Goal: Task Accomplishment & Management: Manage account settings

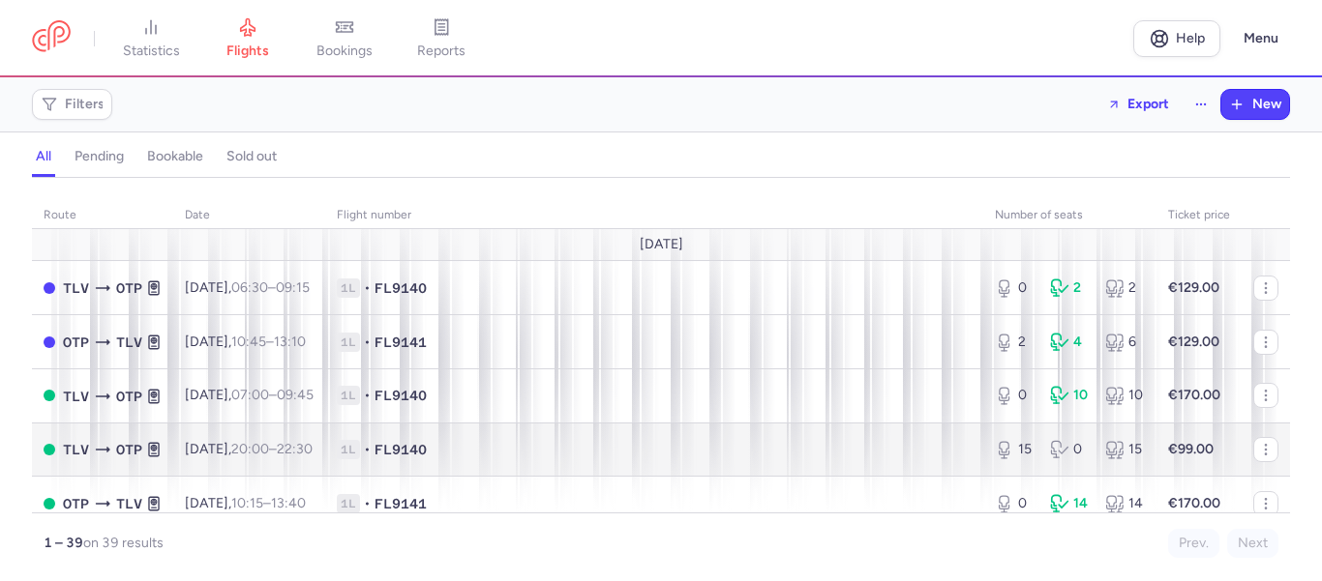
scroll to position [225, 0]
click at [530, 444] on span "1L • FL9140" at bounding box center [654, 449] width 635 height 19
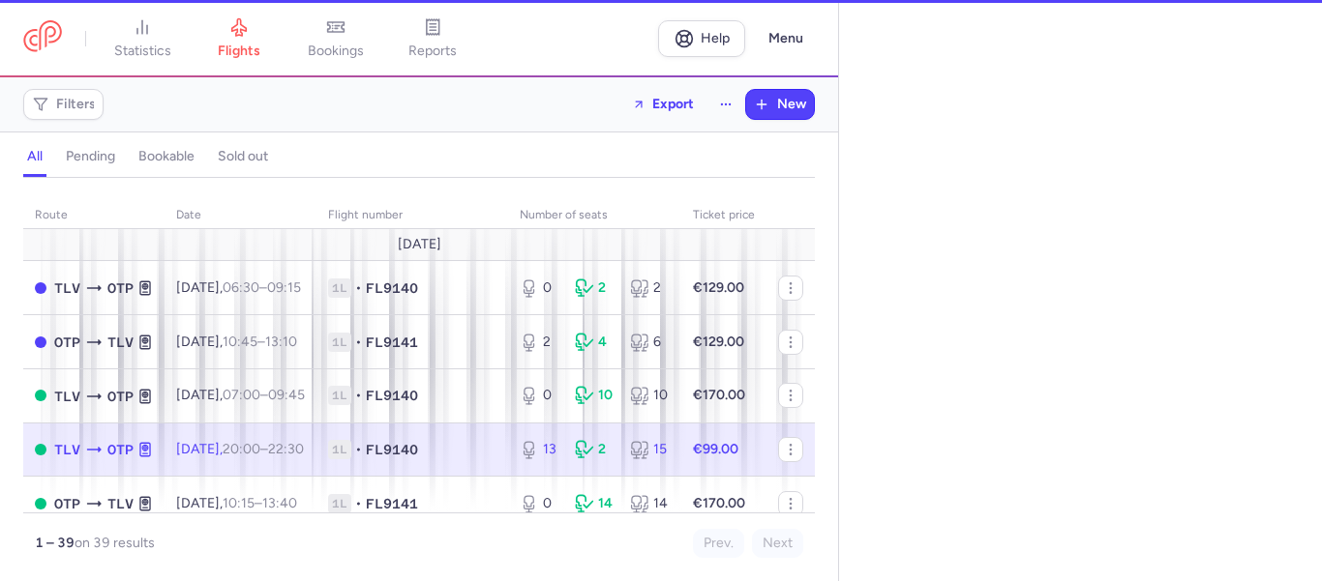
select select "days"
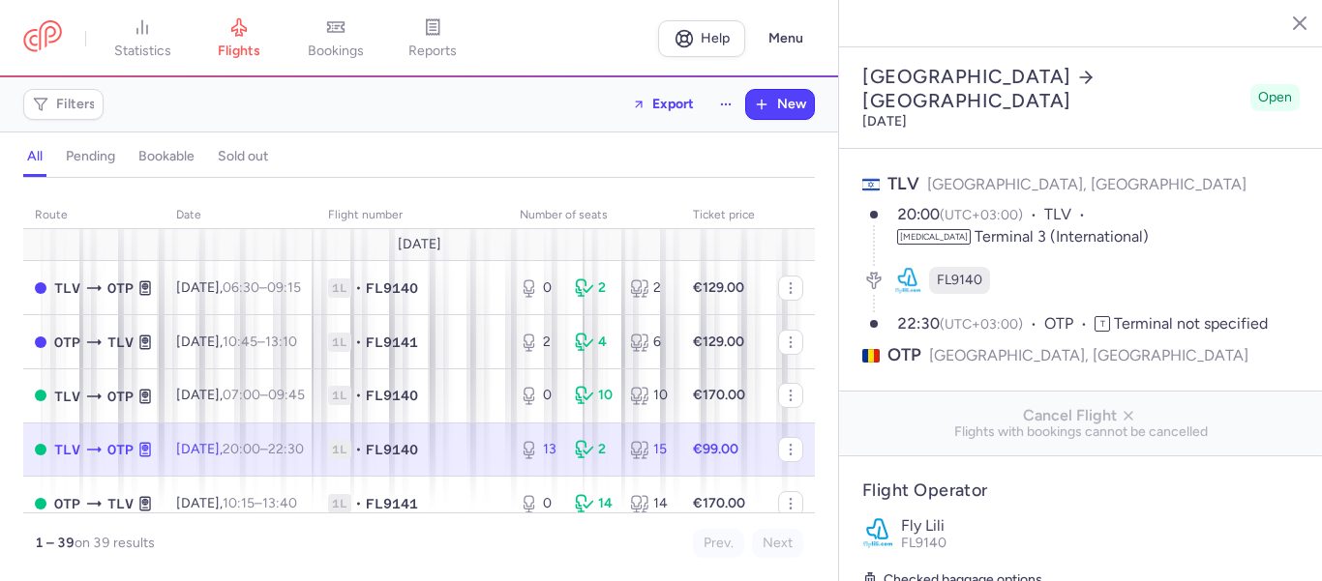
click at [1286, 20] on line "button" at bounding box center [1285, 22] width 10 height 10
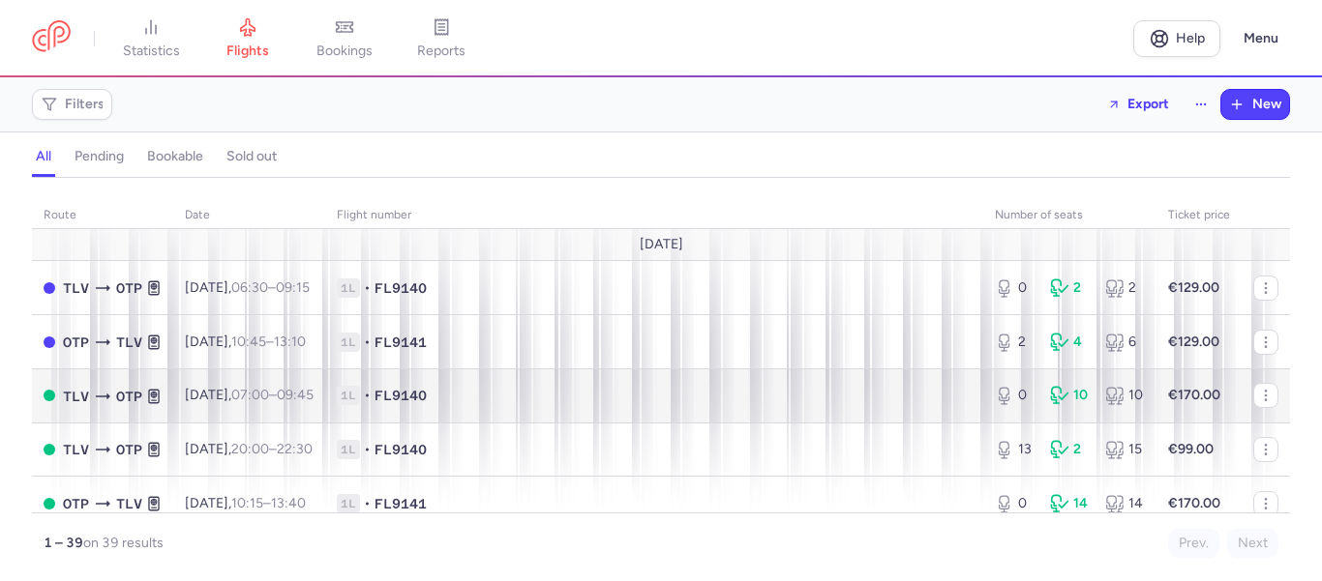
scroll to position [225, 0]
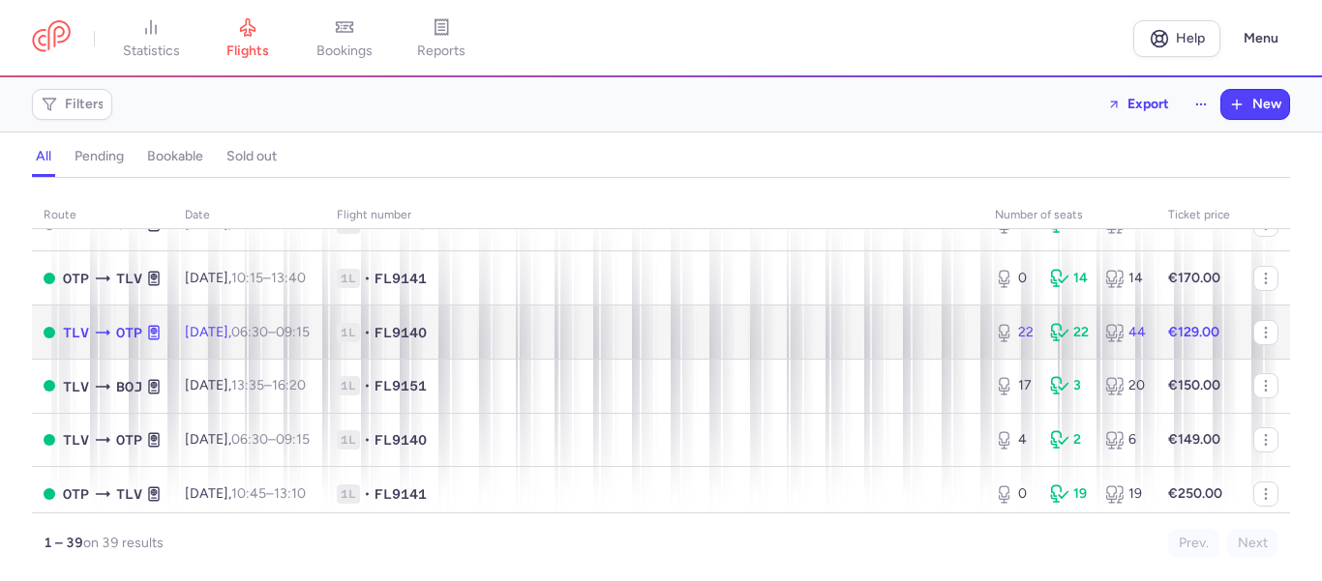
click at [550, 337] on span "1L • FL9140" at bounding box center [654, 332] width 635 height 19
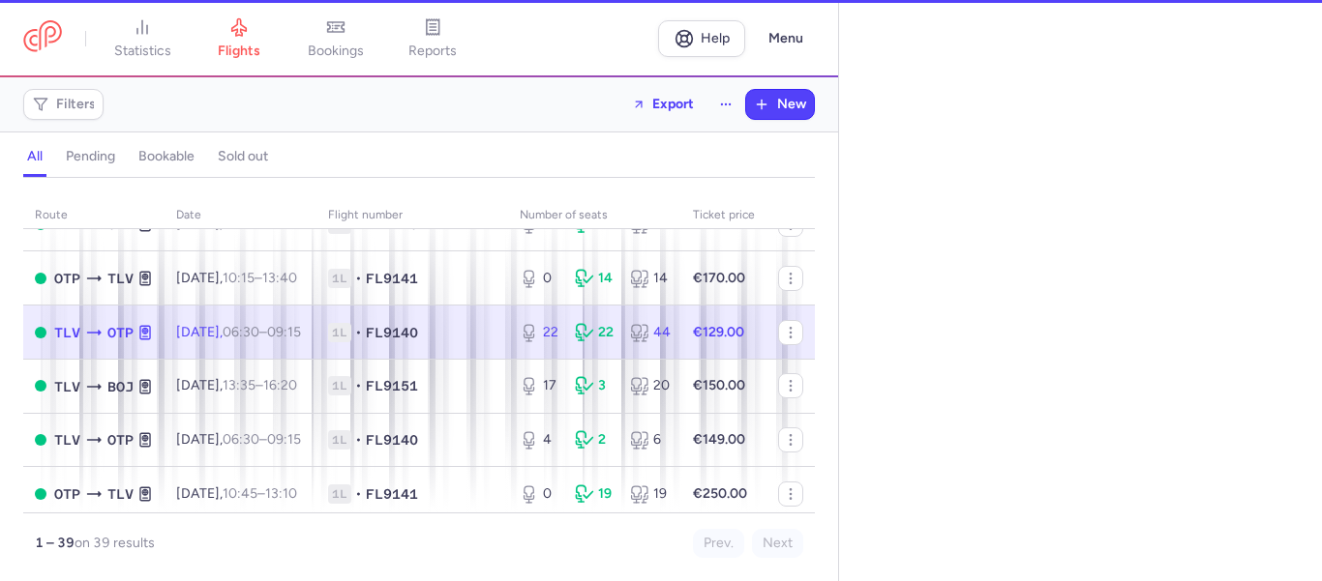
select select "days"
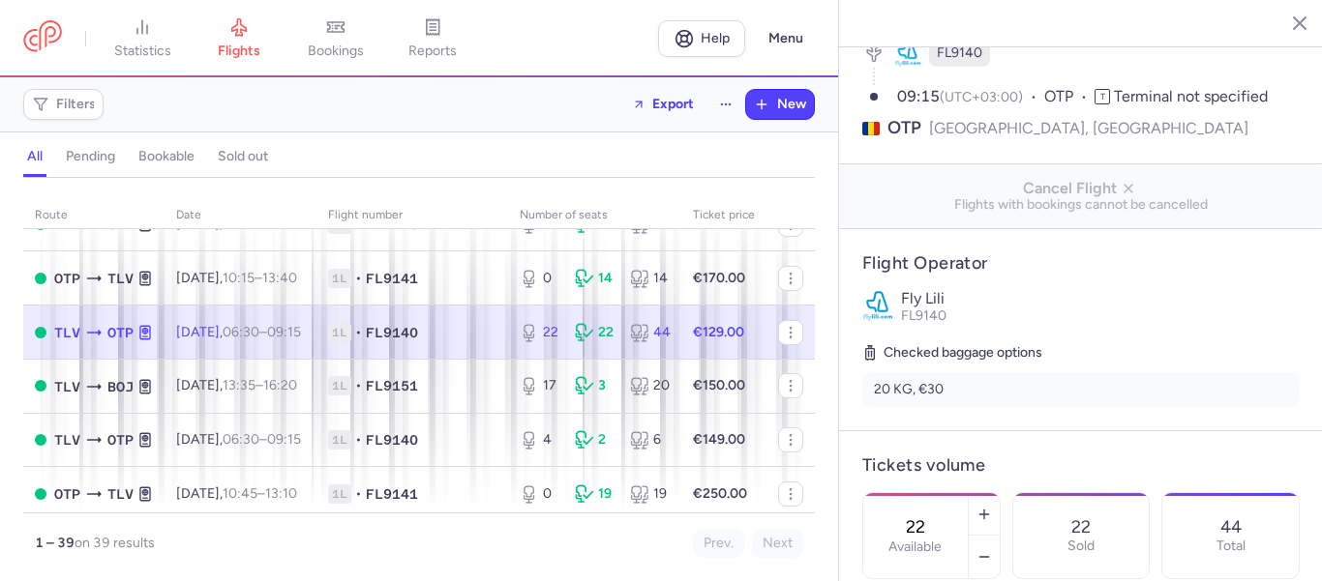
scroll to position [452, 0]
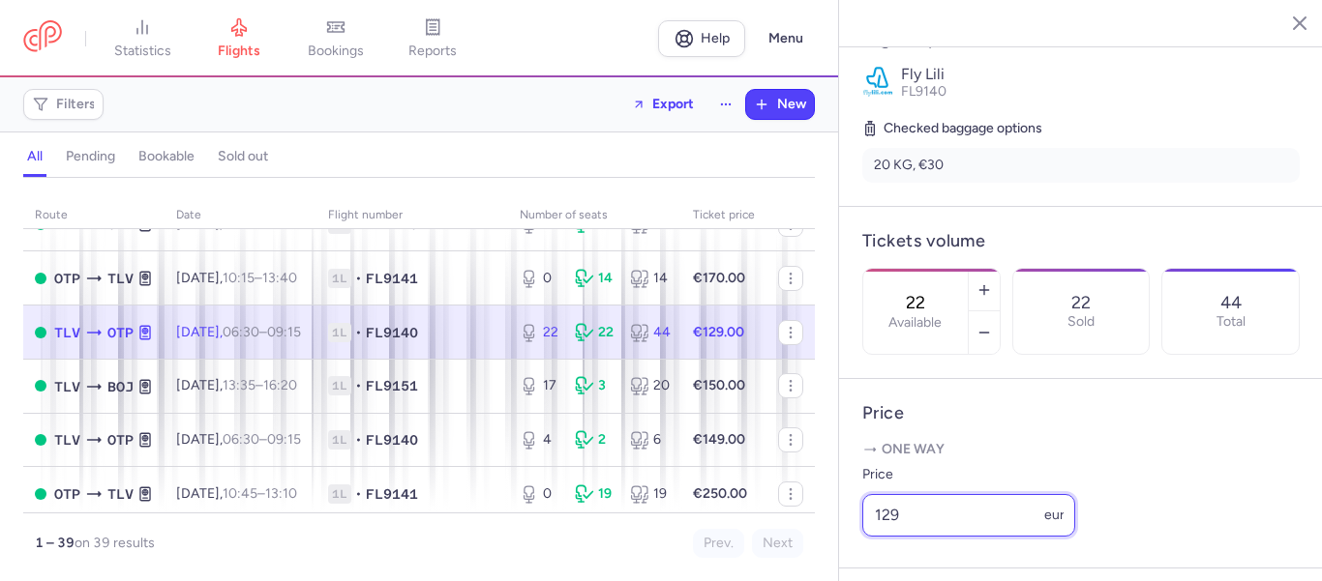
click at [1019, 537] on input "129" at bounding box center [968, 515] width 213 height 43
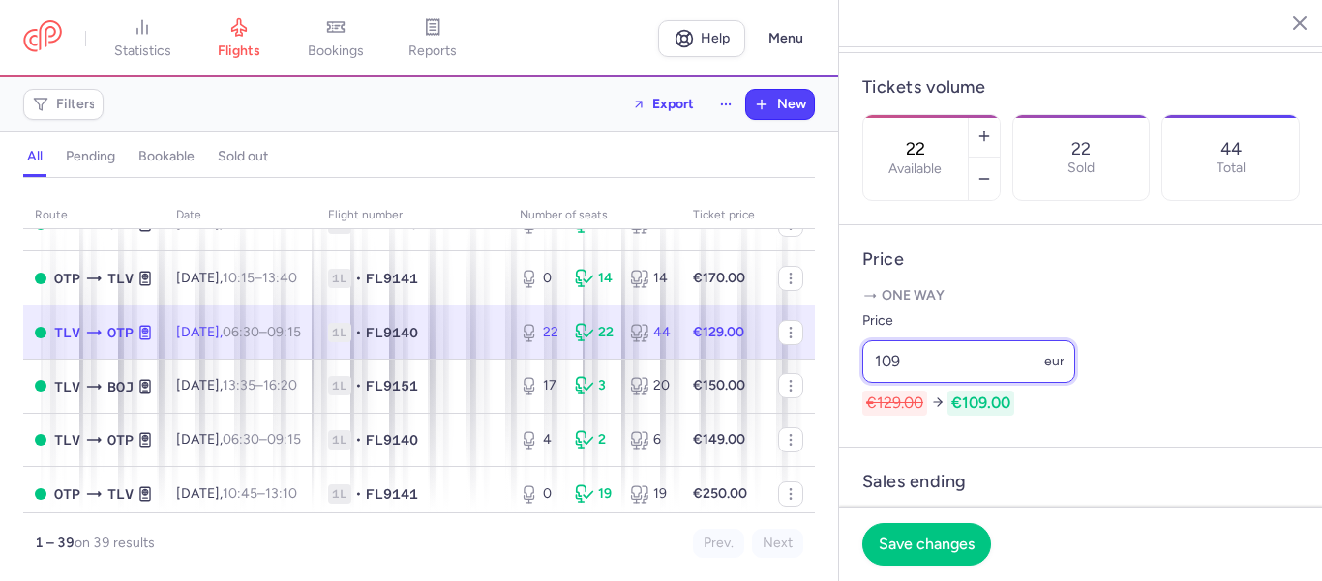
scroll to position [677, 0]
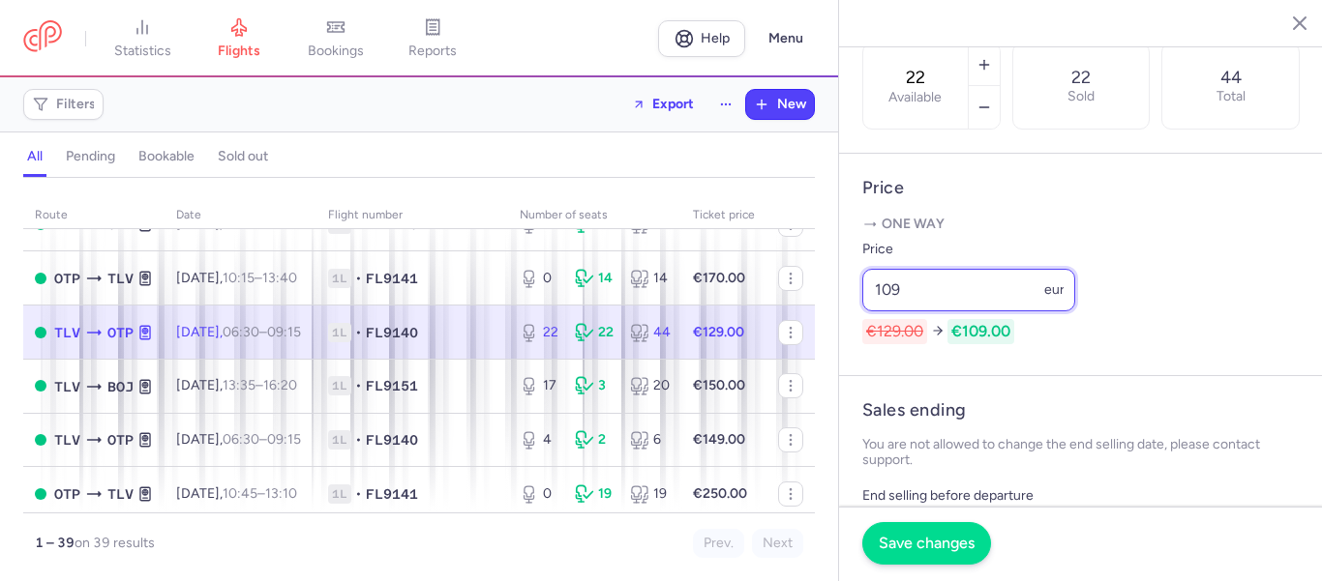
type input "109"
click at [908, 541] on span "Save changes" at bounding box center [926, 543] width 96 height 17
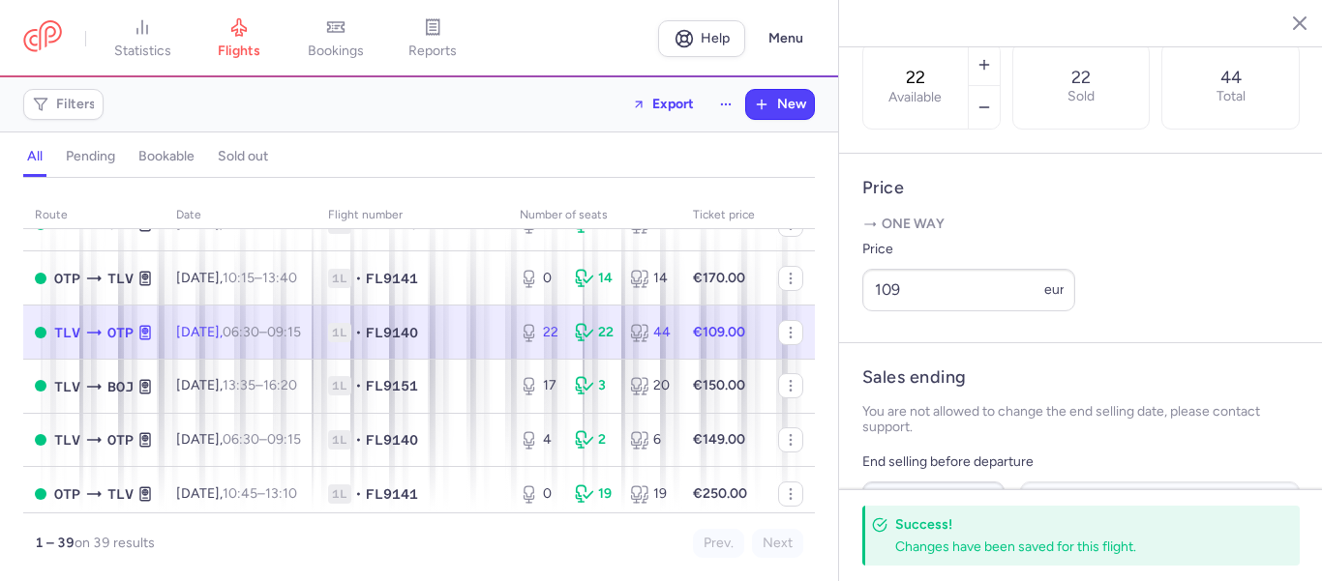
scroll to position [452, 0]
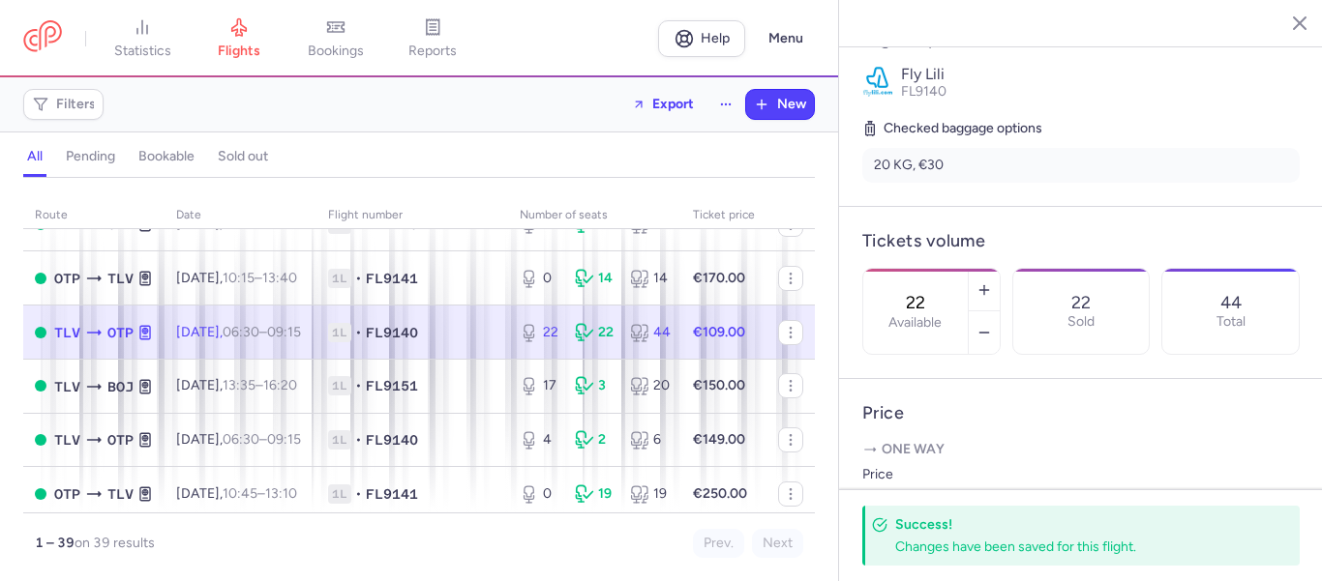
click at [1284, 27] on icon "button" at bounding box center [1284, 22] width 19 height 19
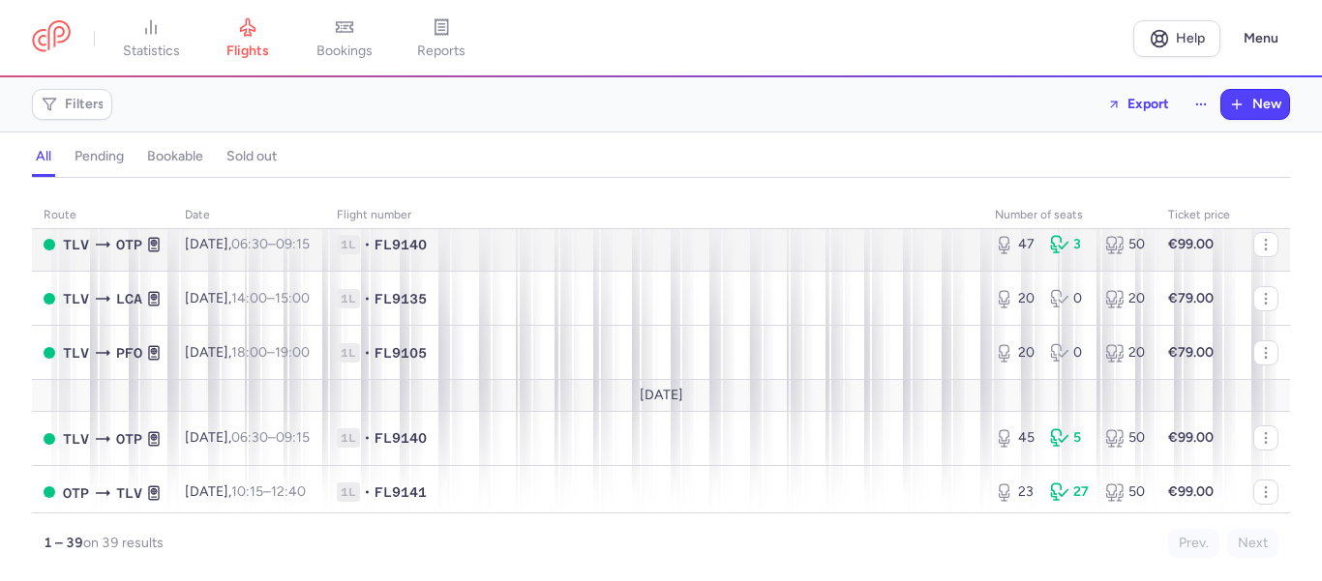
scroll to position [677, 0]
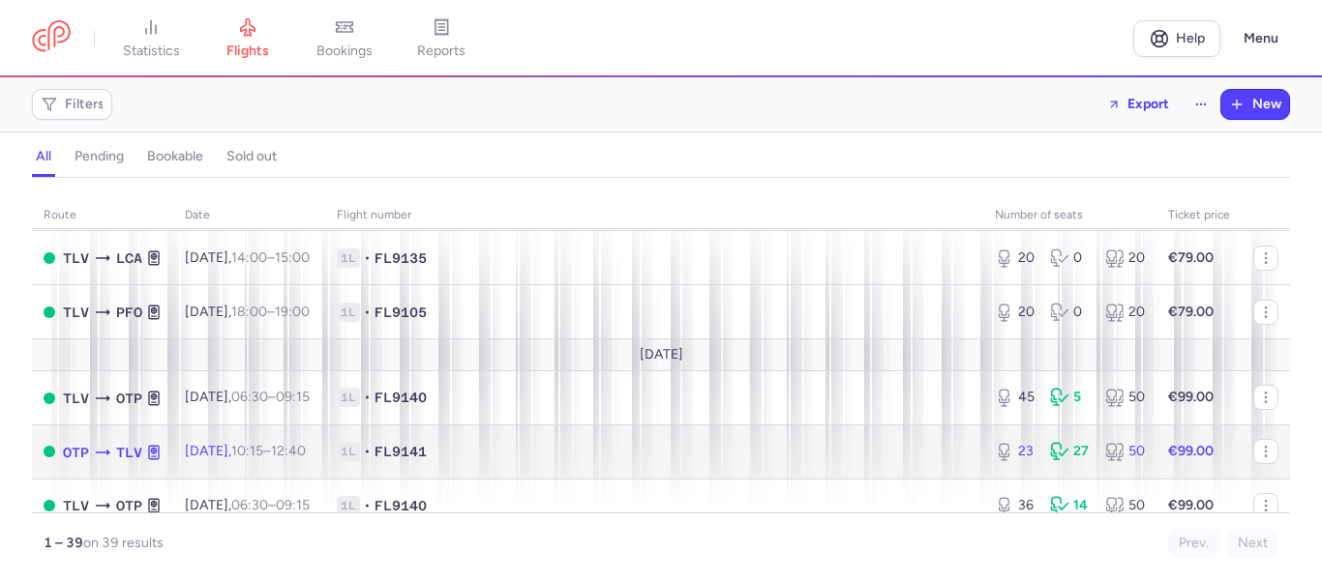
click at [517, 456] on span "1L • FL9141" at bounding box center [654, 451] width 635 height 19
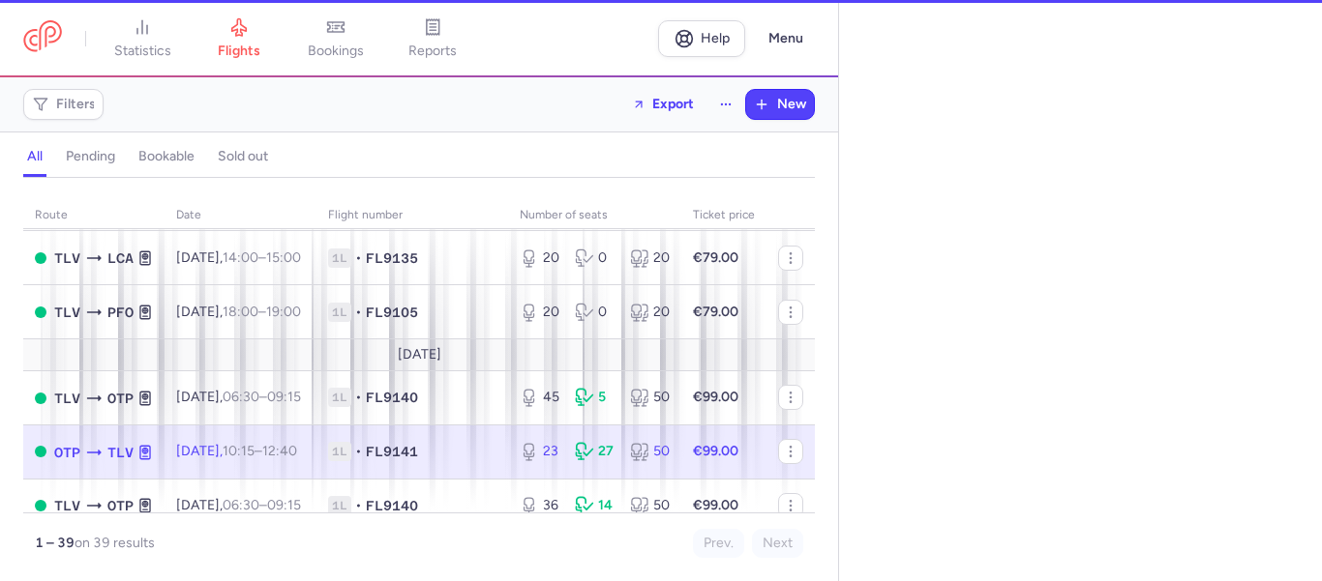
select select "days"
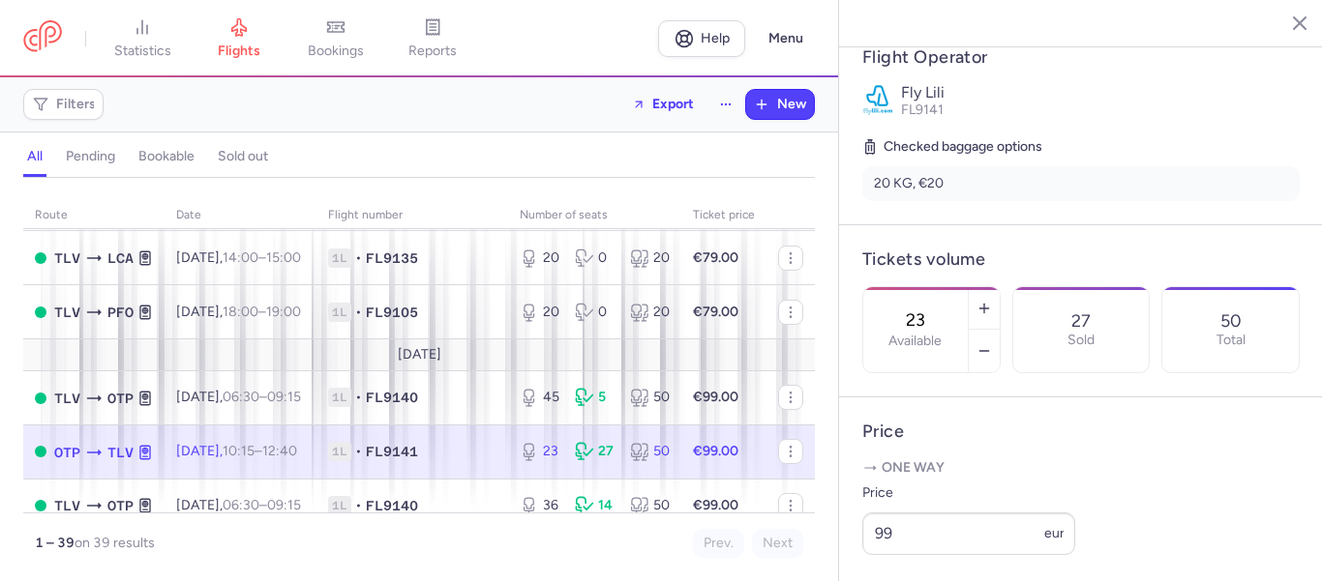
scroll to position [452, 0]
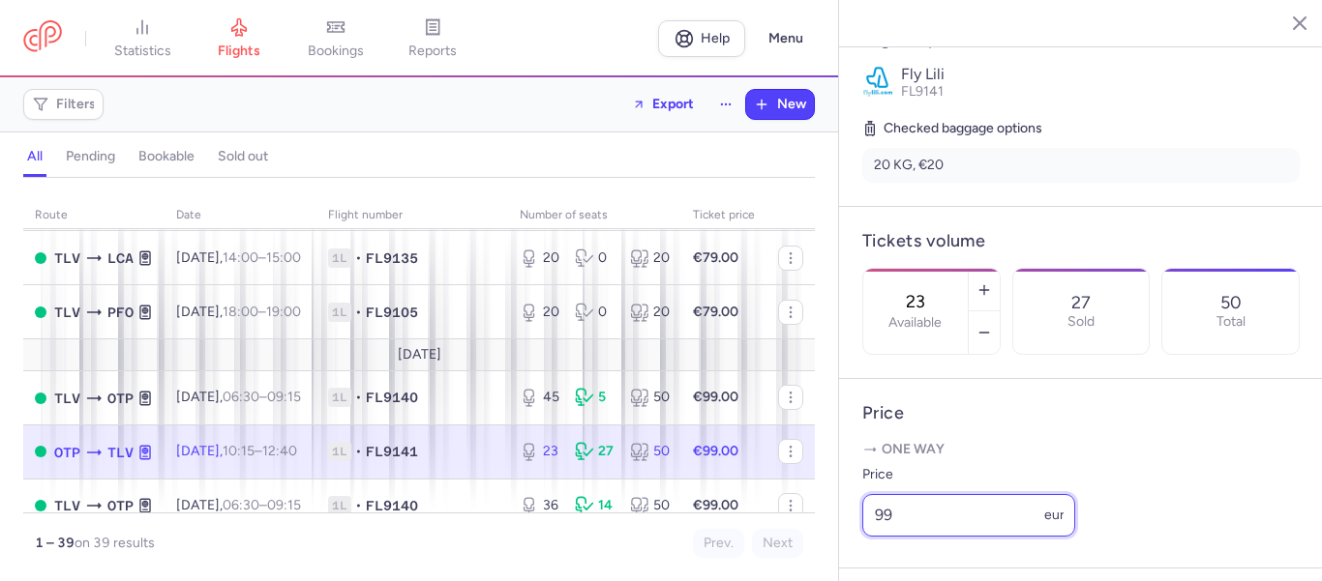
click at [926, 537] on input "99" at bounding box center [968, 515] width 213 height 43
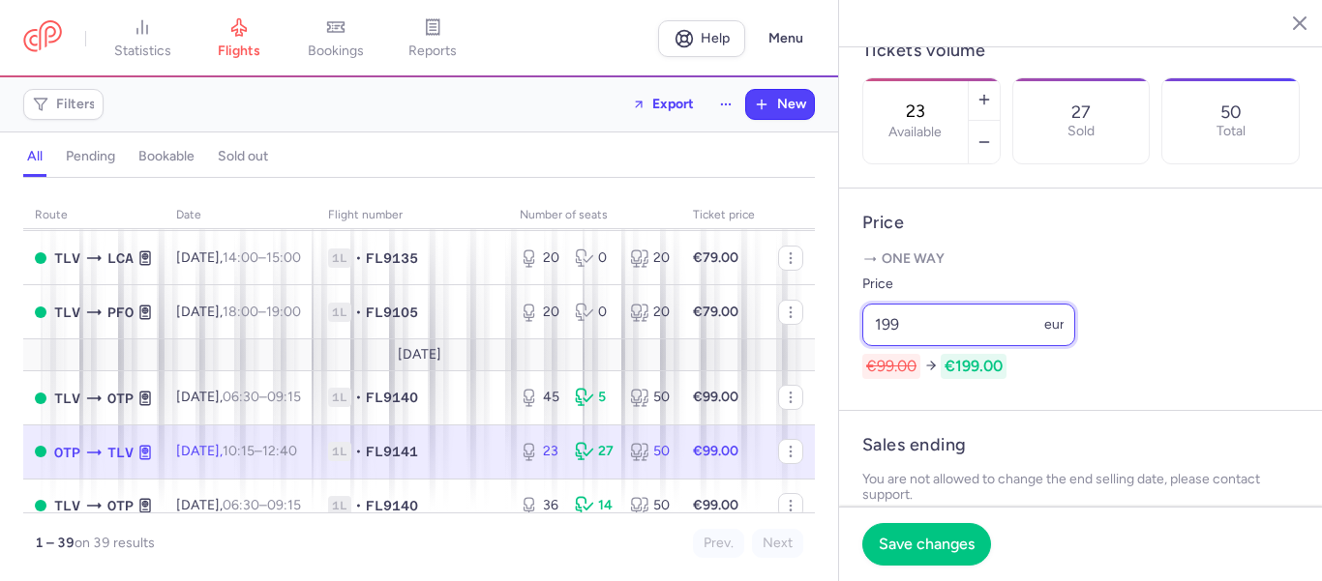
scroll to position [677, 0]
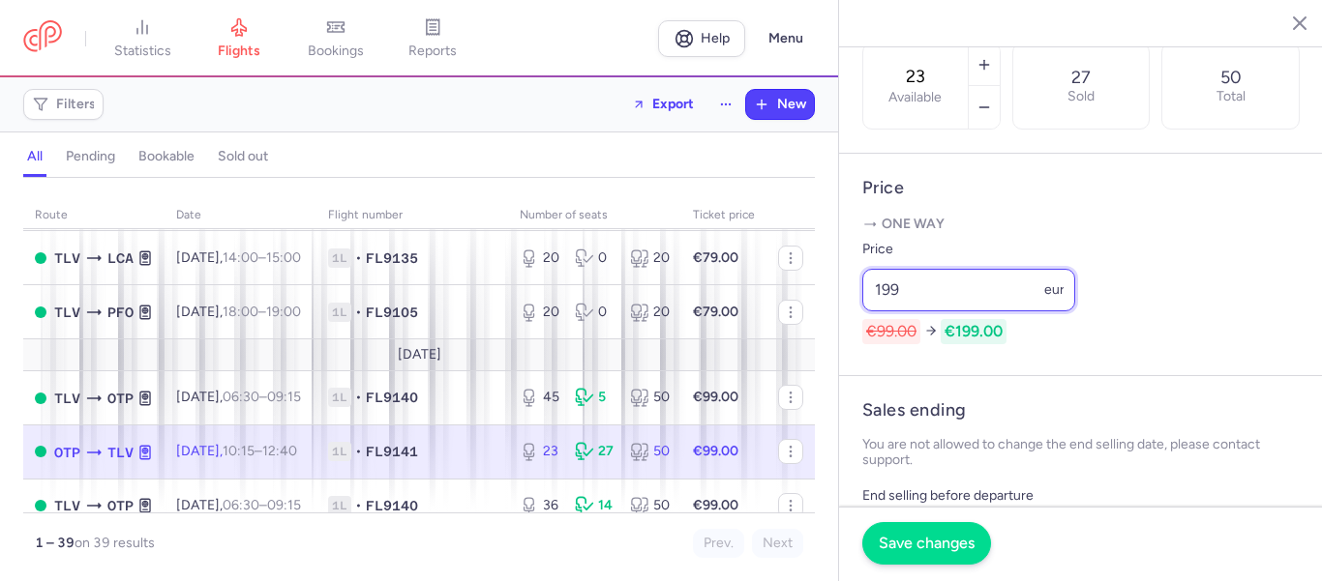
type input "199"
click at [933, 541] on span "Save changes" at bounding box center [926, 543] width 96 height 17
